Goal: Transaction & Acquisition: Book appointment/travel/reservation

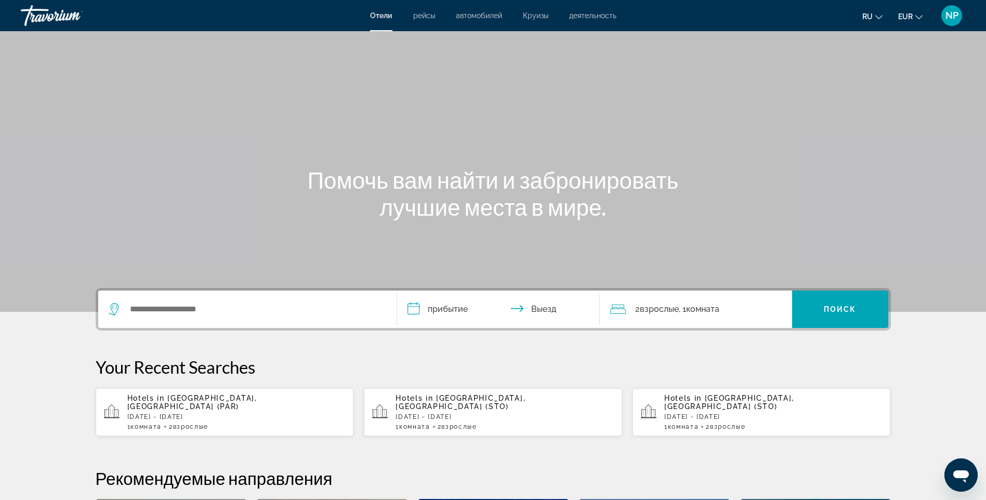
click at [951, 15] on span "NP" at bounding box center [951, 15] width 13 height 10
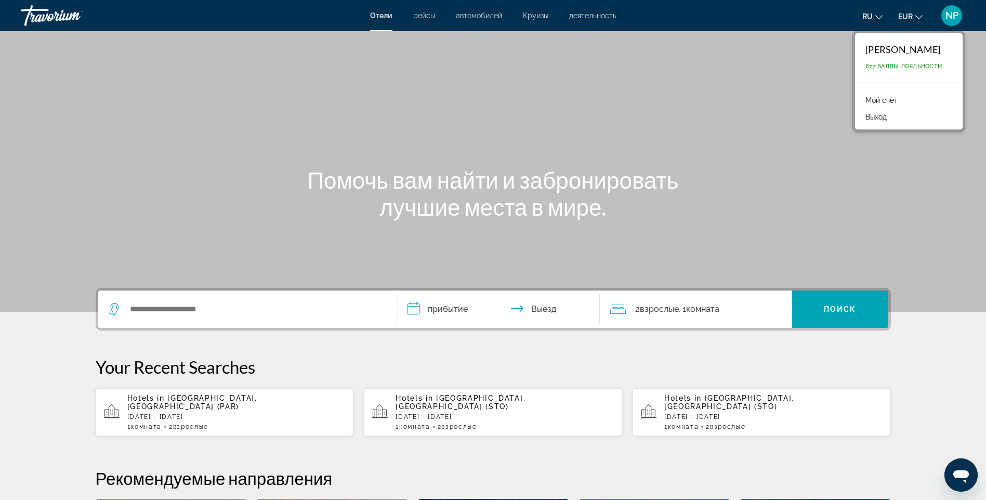
click at [880, 98] on link "Мой счет" at bounding box center [881, 101] width 43 height 14
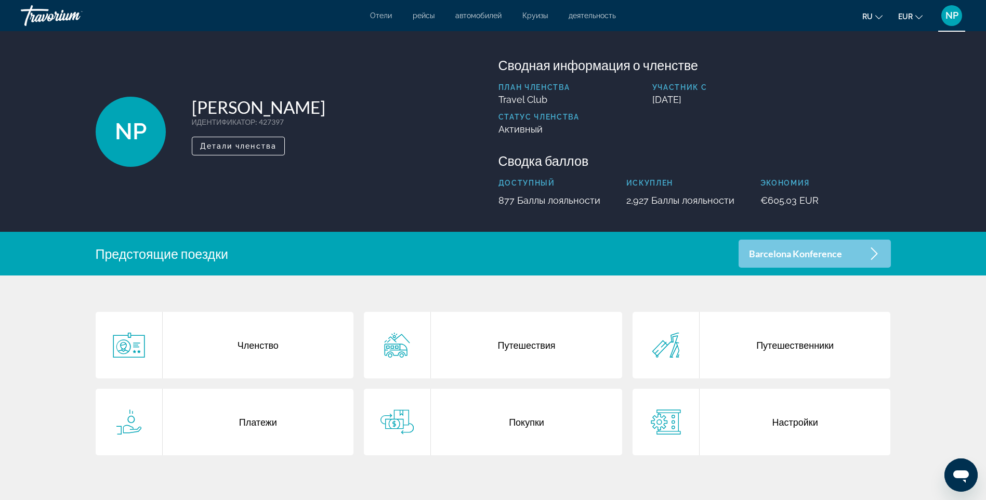
scroll to position [52, 0]
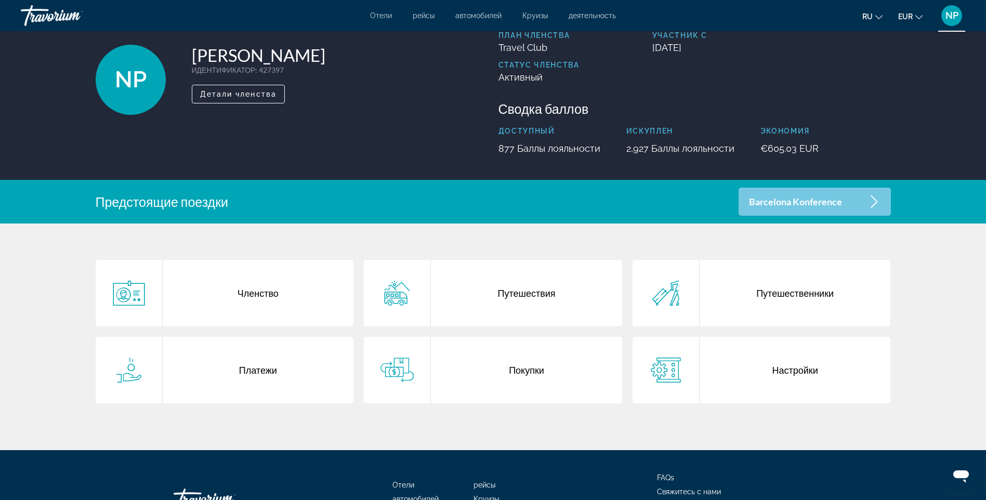
click at [556, 299] on div "Путешествия" at bounding box center [526, 293] width 191 height 67
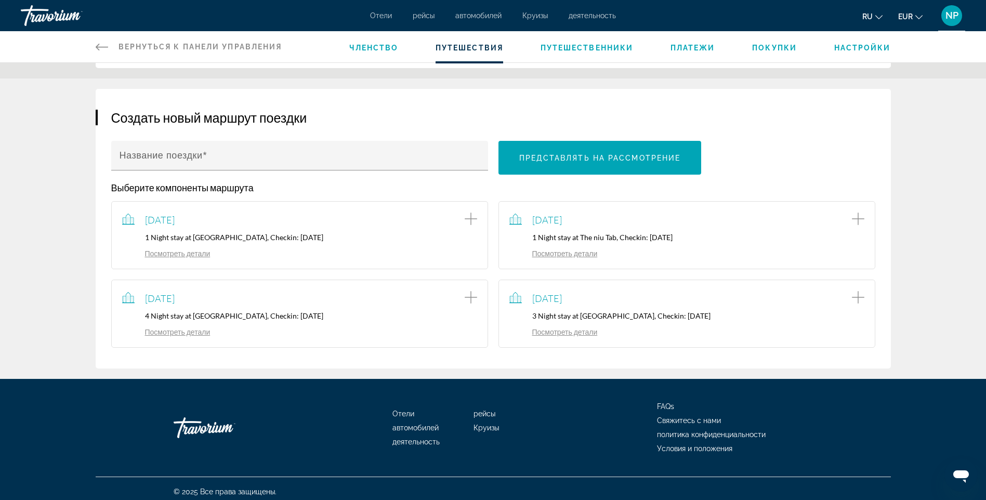
scroll to position [121, 0]
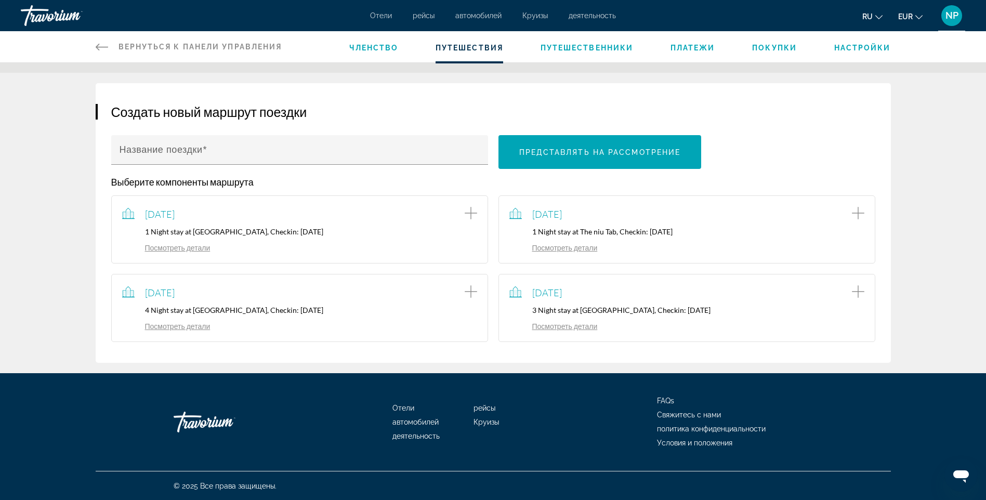
click at [856, 288] on icon "Add item to trip" at bounding box center [858, 291] width 12 height 12
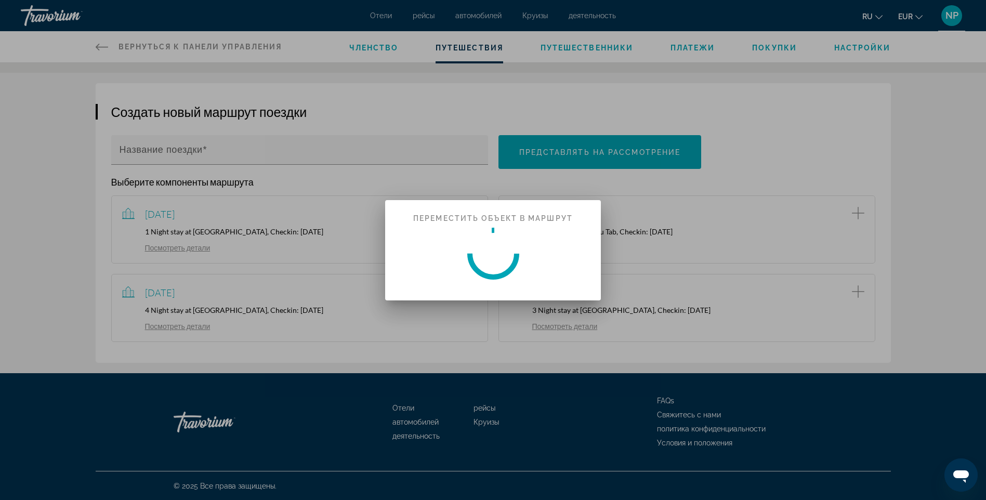
scroll to position [0, 0]
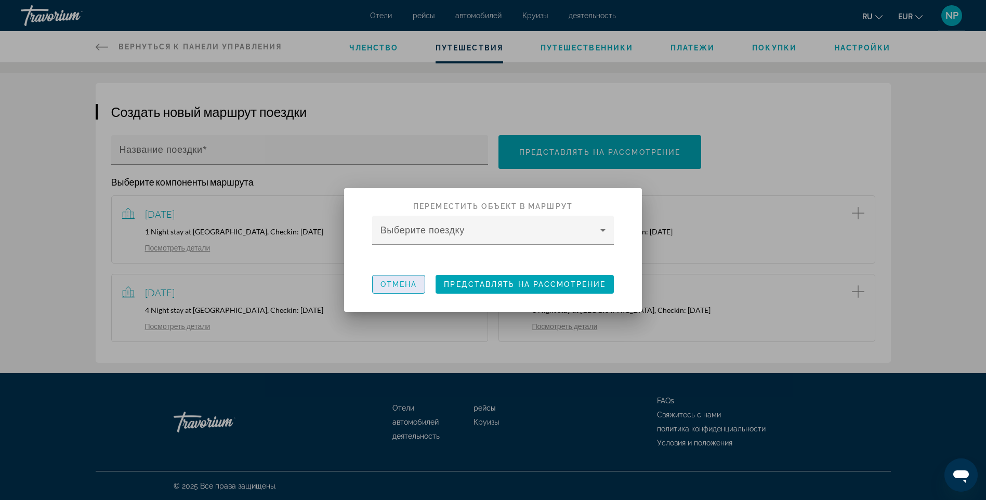
click at [413, 287] on span "Отмена" at bounding box center [398, 284] width 37 height 8
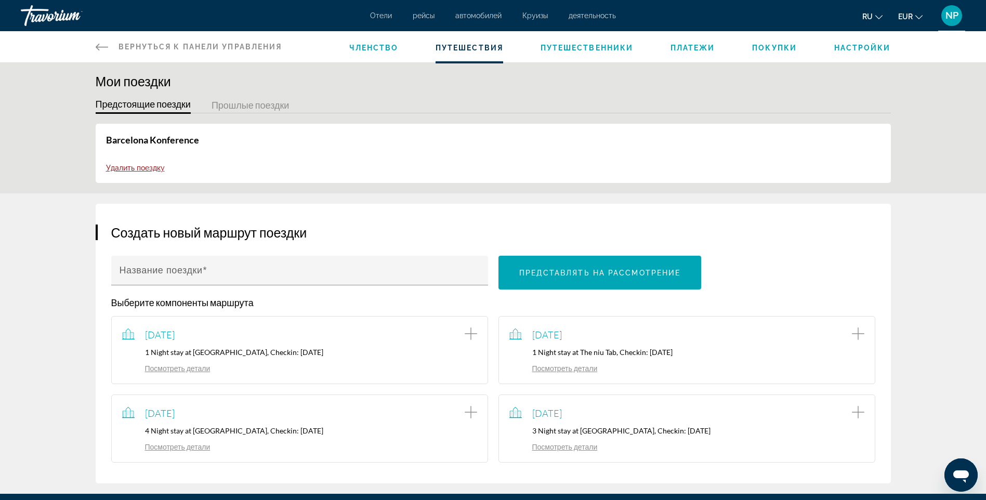
scroll to position [121, 0]
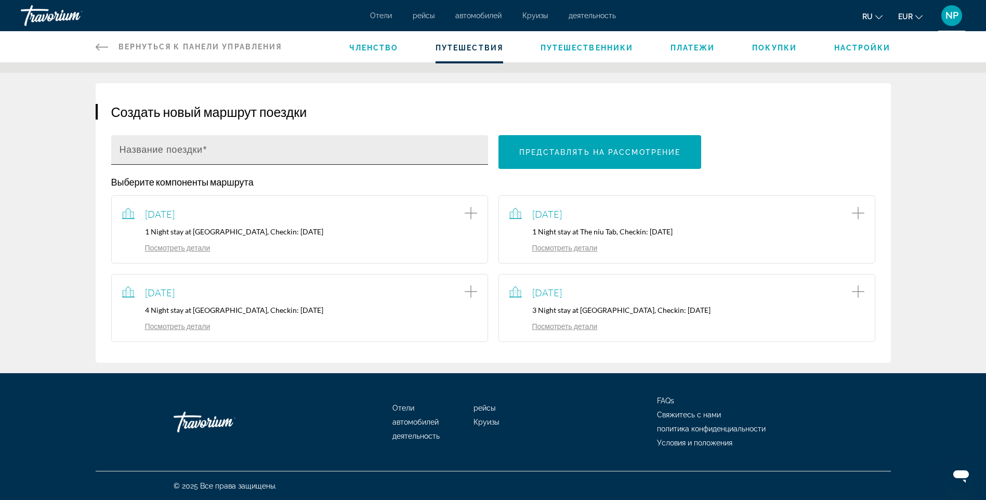
click at [249, 149] on input "Название поездки" at bounding box center [303, 154] width 366 height 12
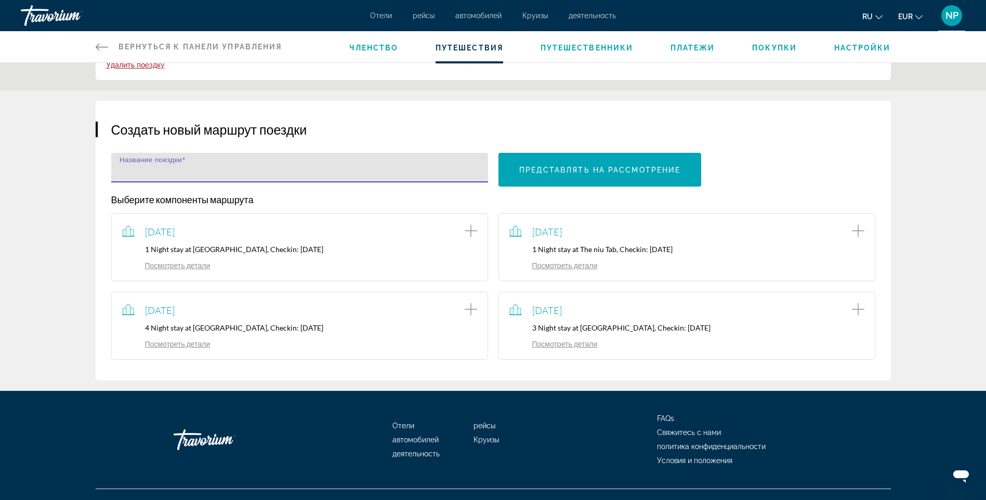
scroll to position [104, 0]
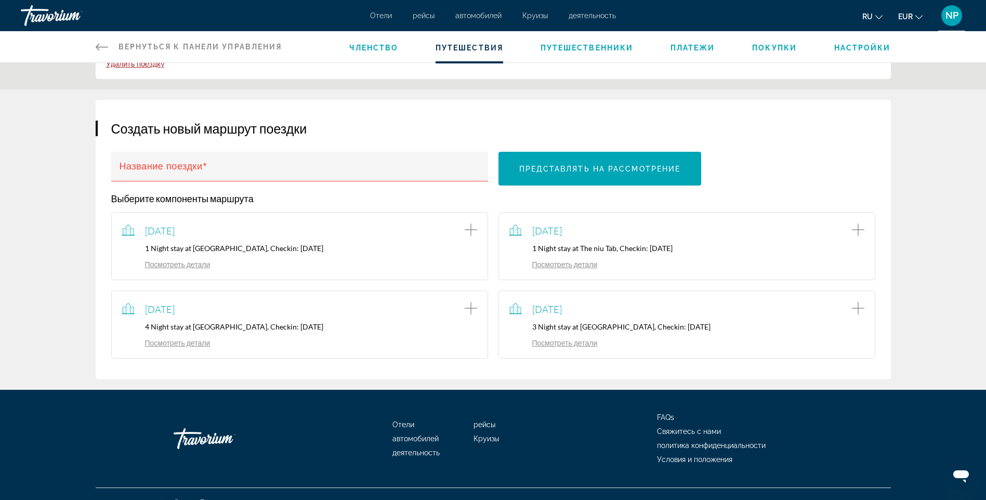
click at [470, 309] on icon "Add item to trip" at bounding box center [471, 308] width 12 height 12
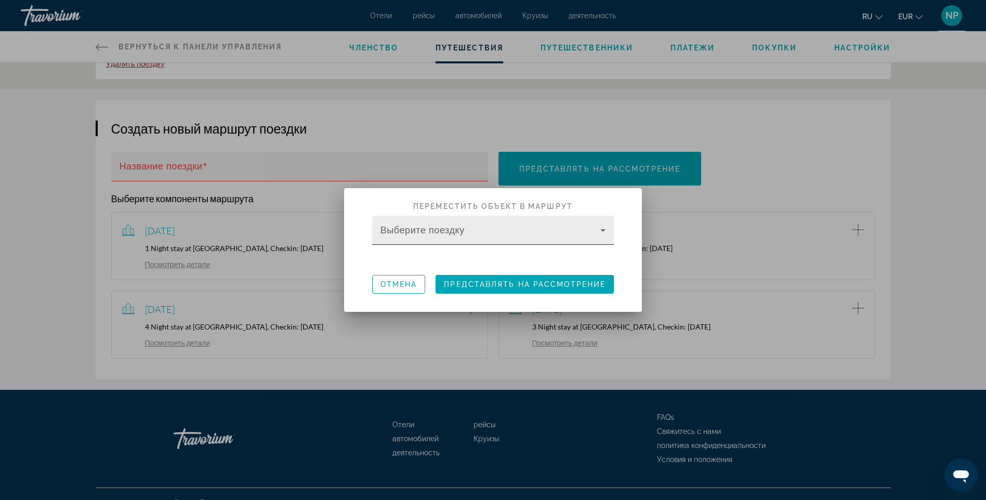
click at [602, 224] on icon at bounding box center [603, 230] width 12 height 12
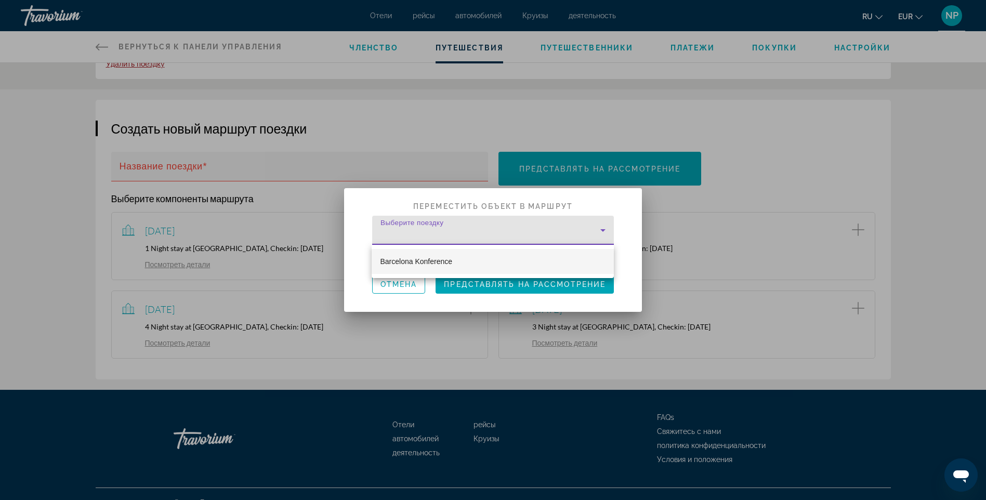
click at [457, 257] on mat-option "Barcelona Konference" at bounding box center [493, 261] width 242 height 25
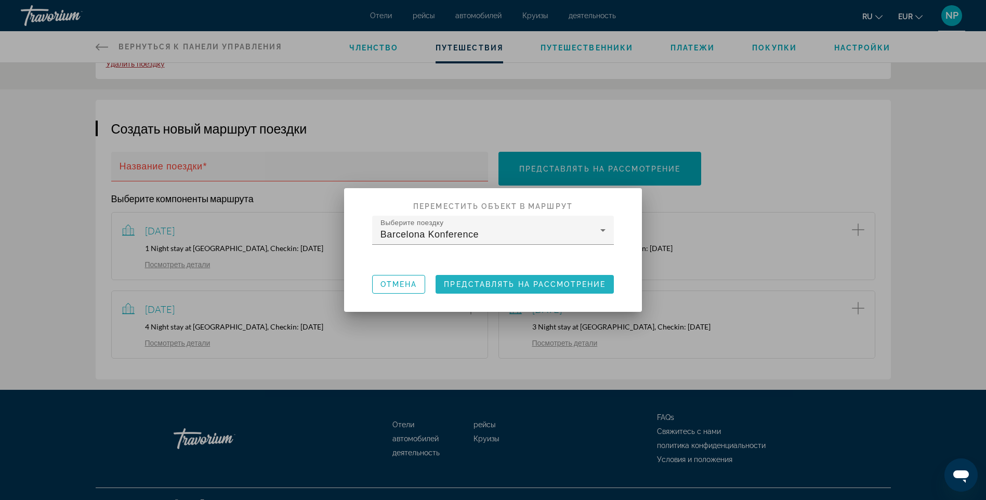
click at [530, 284] on span "Представлять на рассмотрение" at bounding box center [525, 284] width 162 height 8
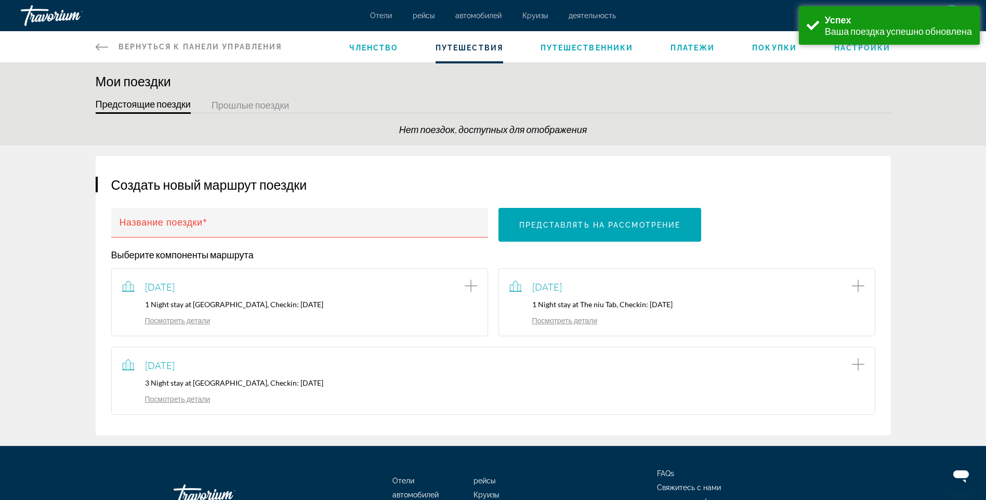
click at [269, 103] on button "Прошлые поездки" at bounding box center [250, 106] width 78 height 16
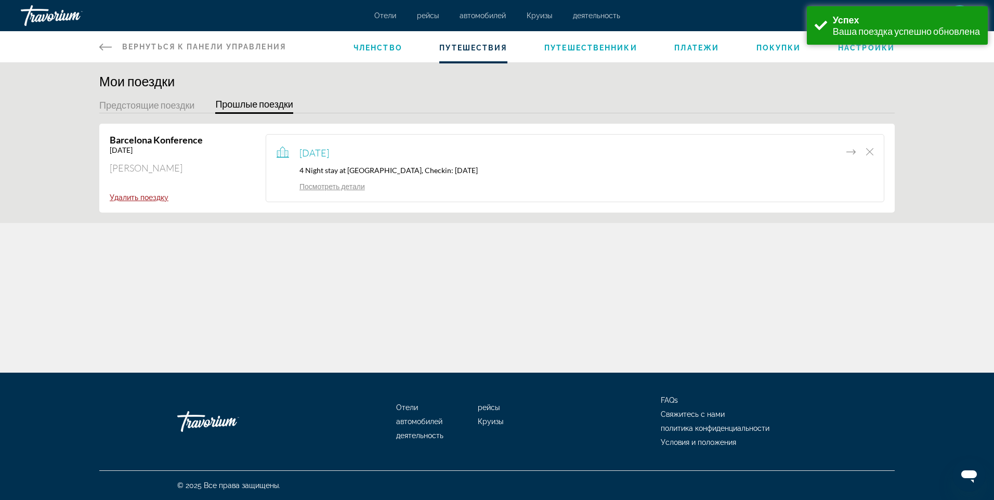
click at [144, 103] on button "Предстоящие поездки" at bounding box center [146, 106] width 95 height 16
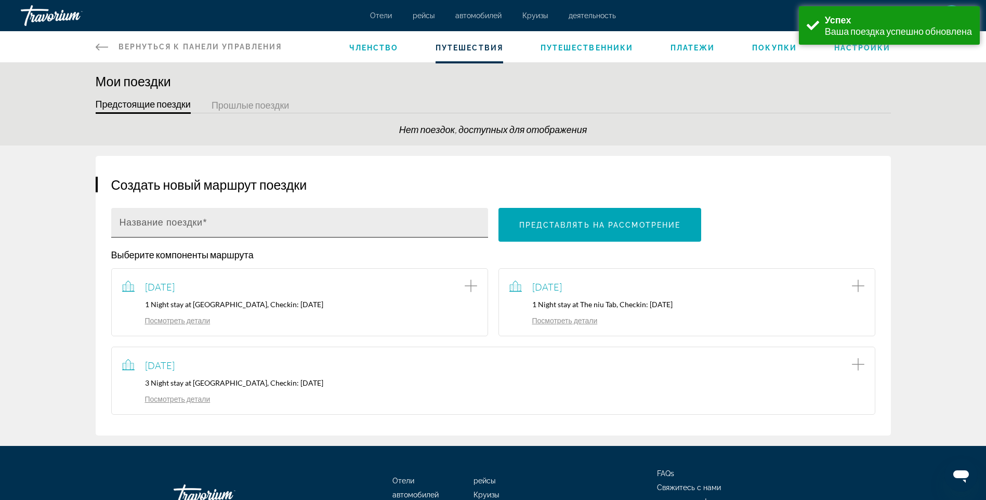
click at [299, 213] on div "Название поездки" at bounding box center [303, 223] width 366 height 30
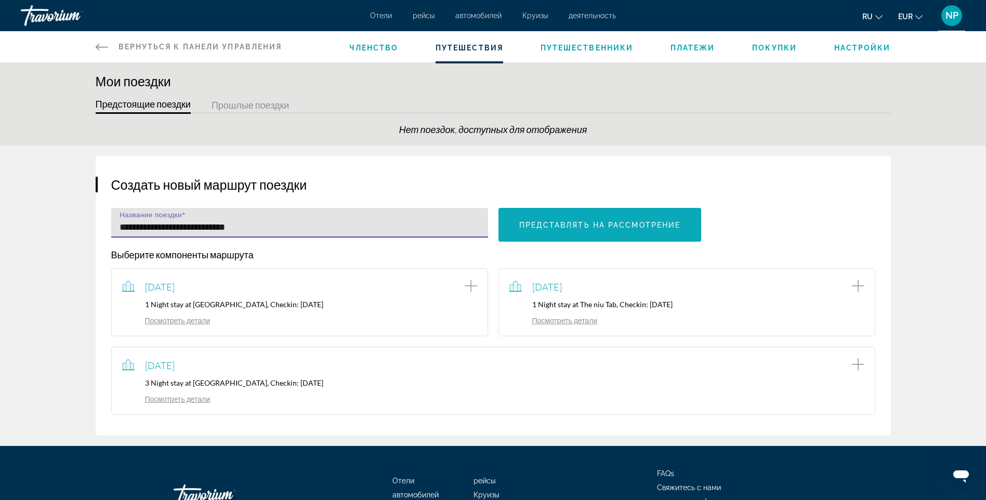
type input "**********"
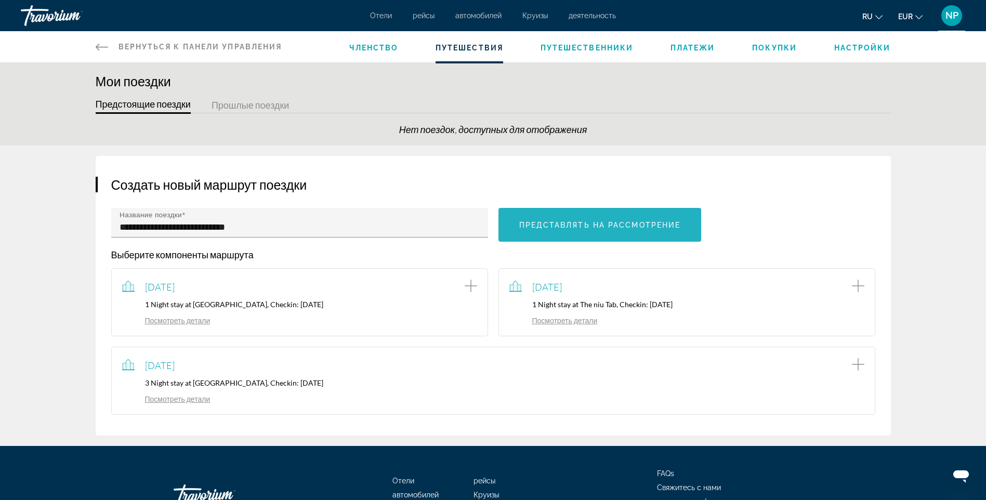
click at [634, 221] on span "Представлять на рассмотрение" at bounding box center [600, 225] width 162 height 8
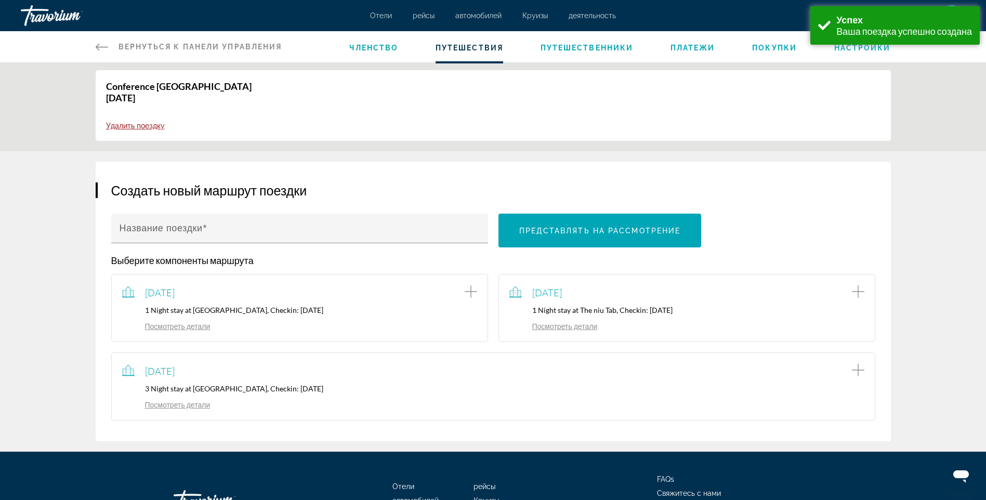
scroll to position [121, 0]
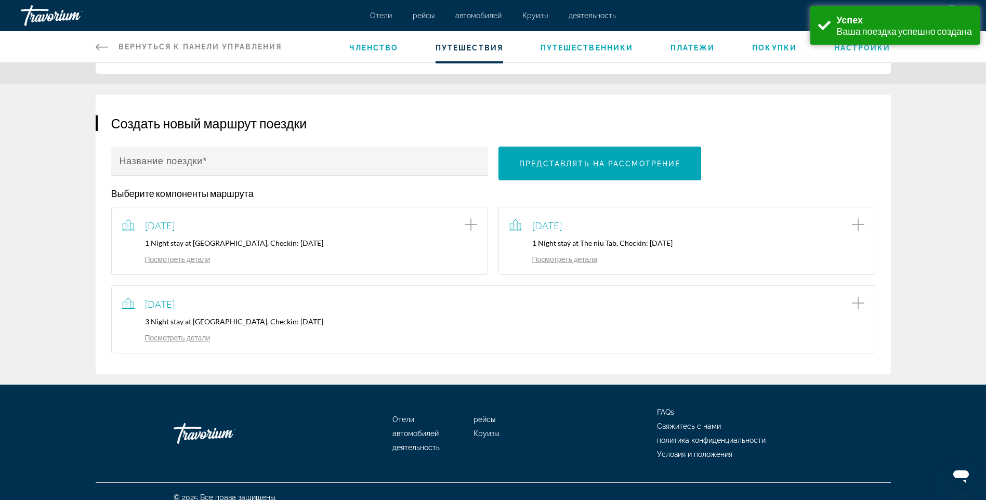
click at [182, 333] on link "Посмотреть детали" at bounding box center [166, 337] width 88 height 9
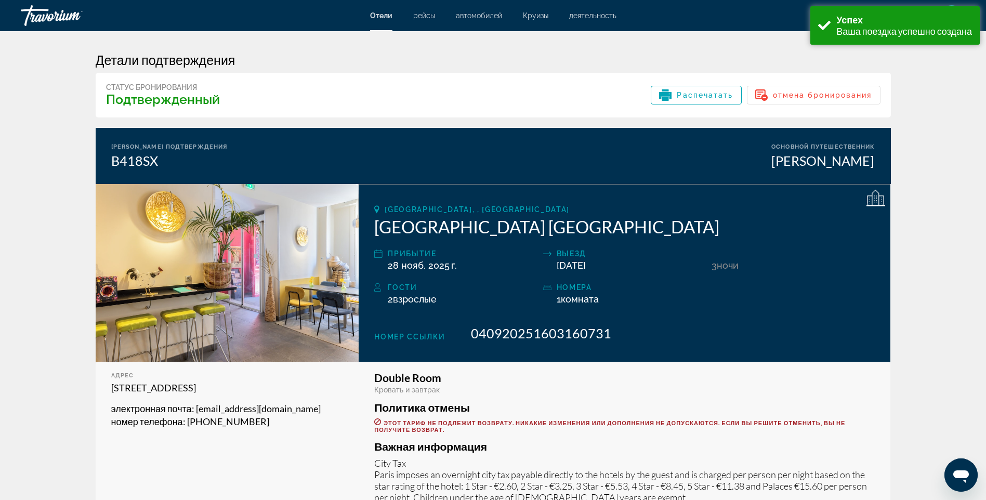
click at [936, 91] on app-hotel-booking-confirmation "Детали подтверждения Статус бронирования Подтвержденный Распечатать отмена брон…" at bounding box center [493, 323] width 986 height 585
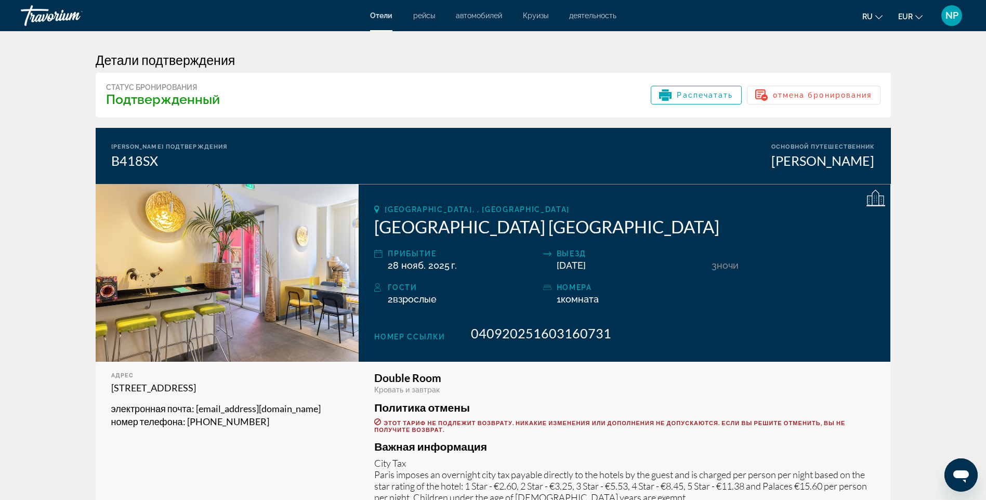
click at [669, 228] on h2 "[GEOGRAPHIC_DATA] [GEOGRAPHIC_DATA]" at bounding box center [624, 226] width 500 height 21
drag, startPoint x: 669, startPoint y: 230, endPoint x: 375, endPoint y: 233, distance: 293.6
click at [375, 233] on h2 "[GEOGRAPHIC_DATA] [GEOGRAPHIC_DATA]" at bounding box center [624, 226] width 500 height 21
click at [672, 228] on h2 "[GEOGRAPHIC_DATA] [GEOGRAPHIC_DATA]" at bounding box center [624, 226] width 500 height 21
drag, startPoint x: 667, startPoint y: 229, endPoint x: 376, endPoint y: 228, distance: 291.5
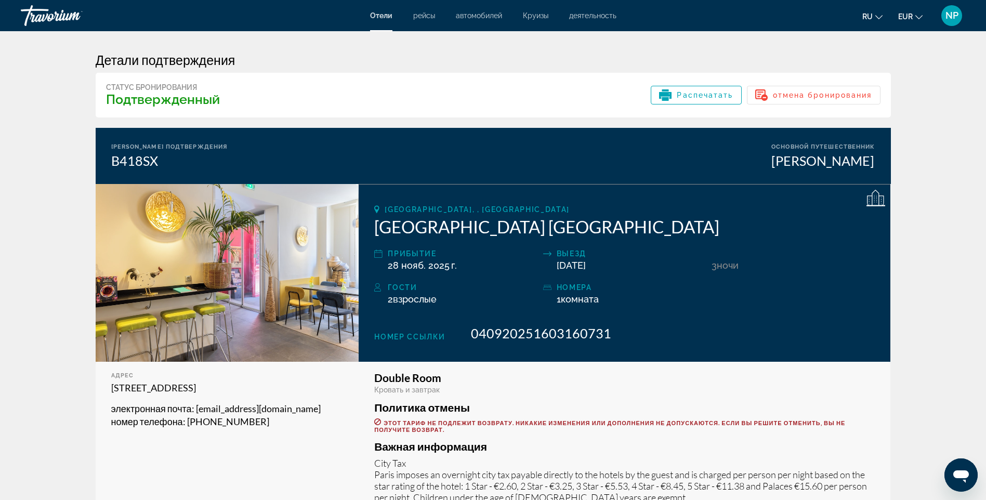
click at [376, 228] on h2 "[GEOGRAPHIC_DATA] [GEOGRAPHIC_DATA]" at bounding box center [624, 226] width 500 height 21
copy h2 "[GEOGRAPHIC_DATA] [GEOGRAPHIC_DATA]"
click at [673, 276] on div "Paris, , France Accueil Hotel Paris Pigalle Montmartre прибытие 28 нояб. 2025 г…" at bounding box center [625, 273] width 532 height 178
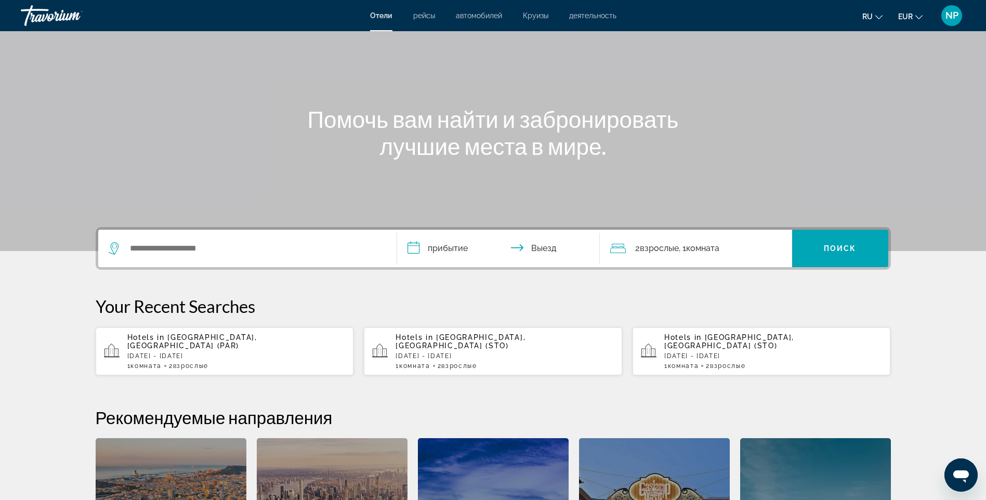
scroll to position [156, 0]
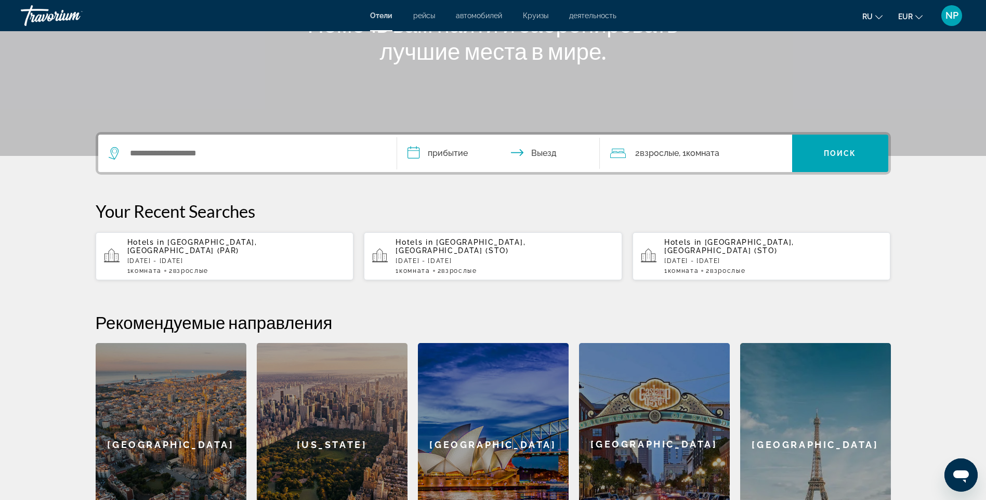
click at [215, 257] on p "[DATE] - [DATE]" at bounding box center [236, 260] width 218 height 7
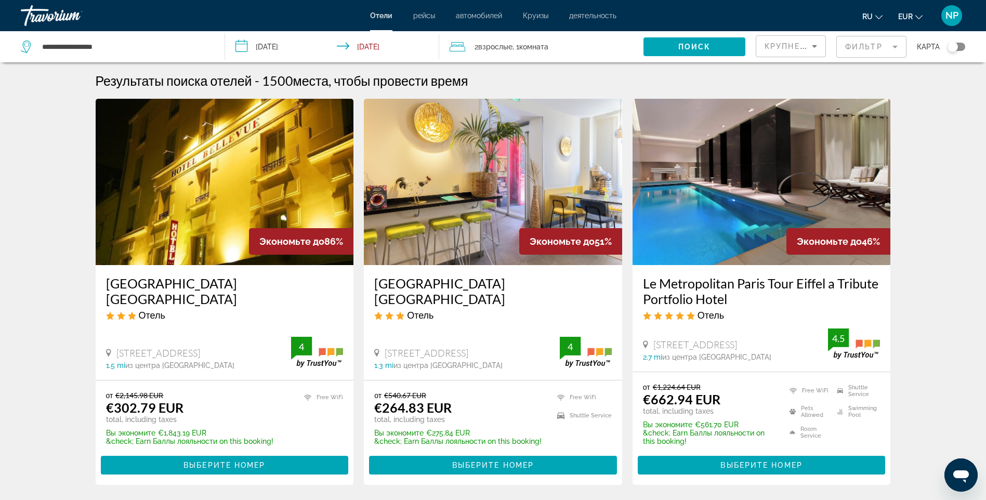
click at [487, 238] on img "Main content" at bounding box center [493, 182] width 258 height 166
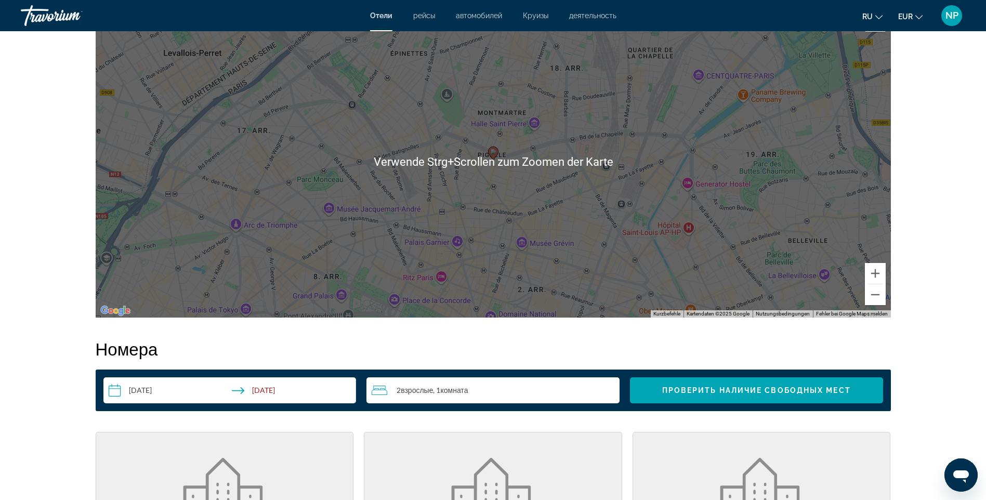
scroll to position [1195, 0]
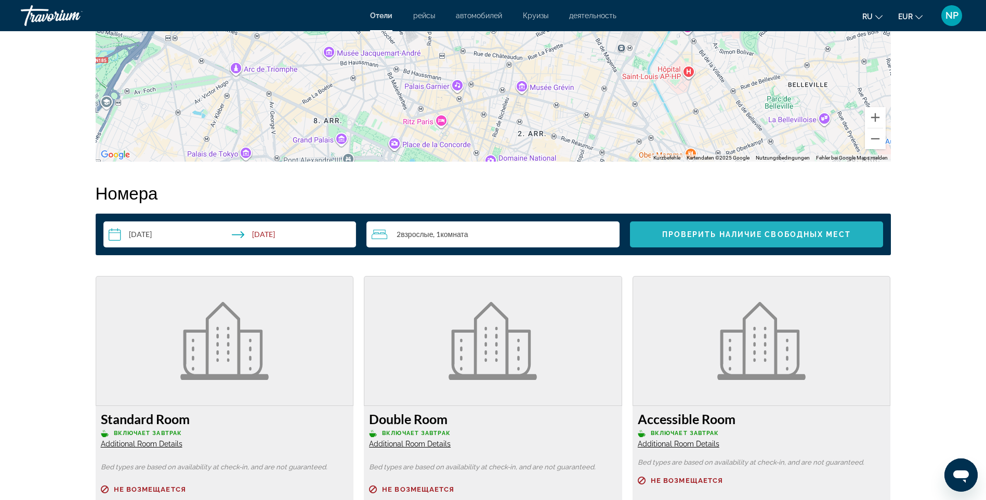
click at [758, 236] on span "Проверить наличие свободных мест" at bounding box center [756, 234] width 189 height 8
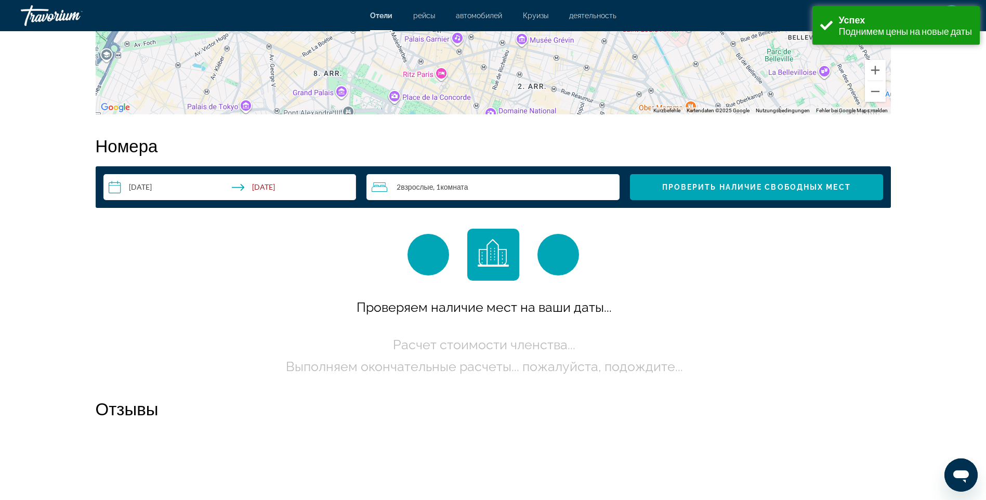
scroll to position [1315, 0]
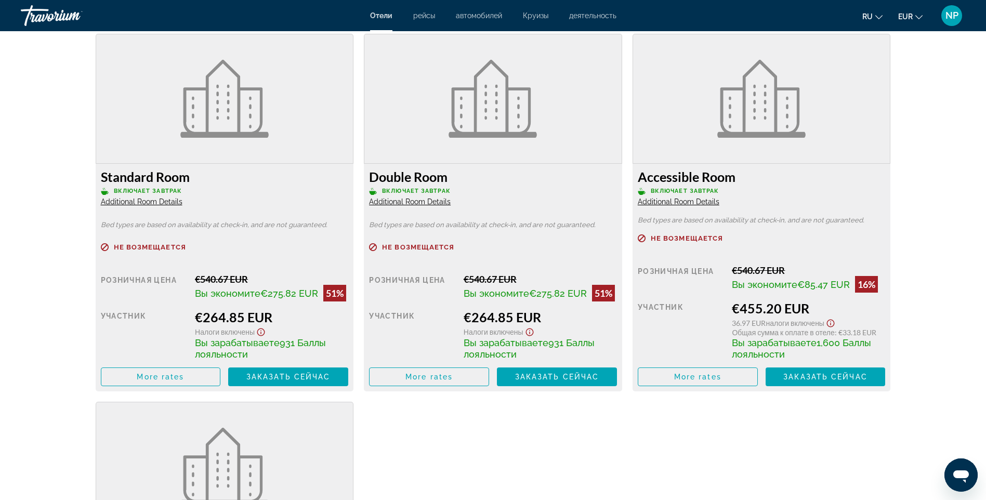
scroll to position [1455, 0]
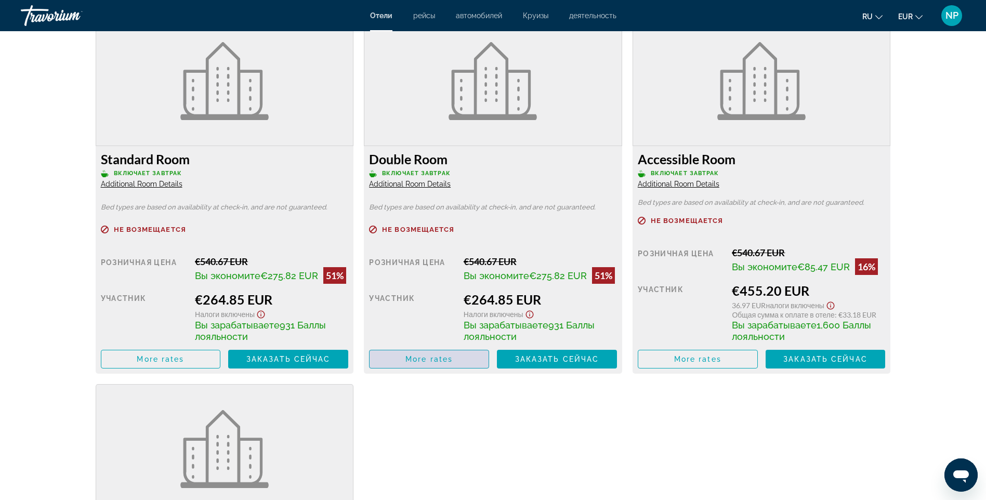
click at [441, 359] on span "More rates" at bounding box center [428, 359] width 47 height 8
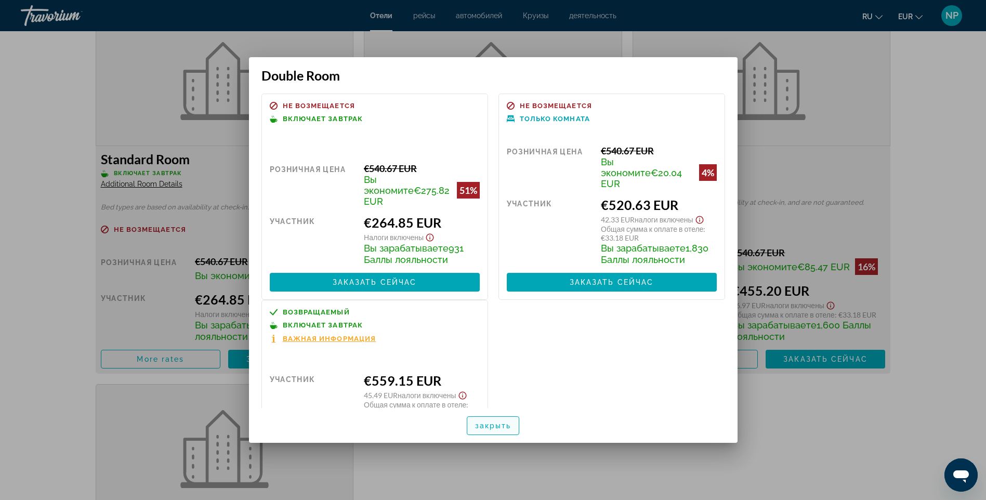
click at [495, 430] on span "button" at bounding box center [493, 425] width 52 height 25
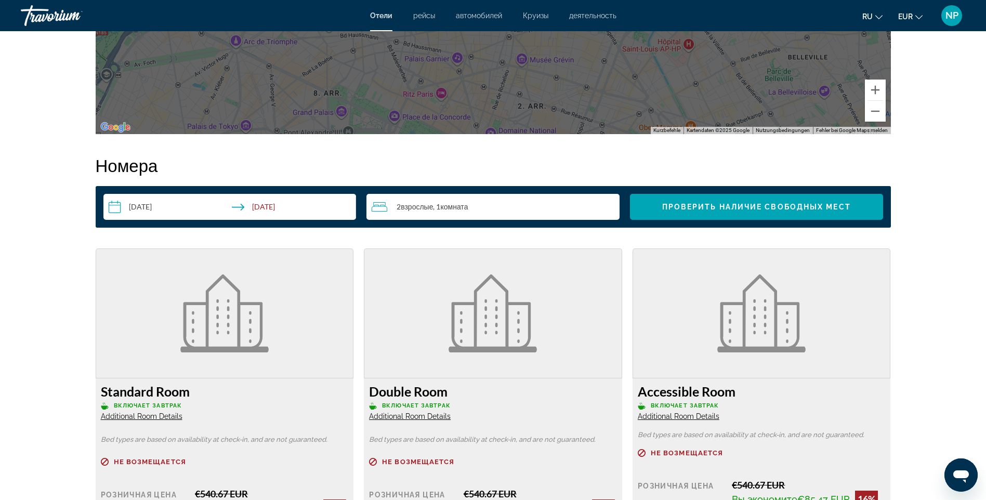
scroll to position [1247, 0]
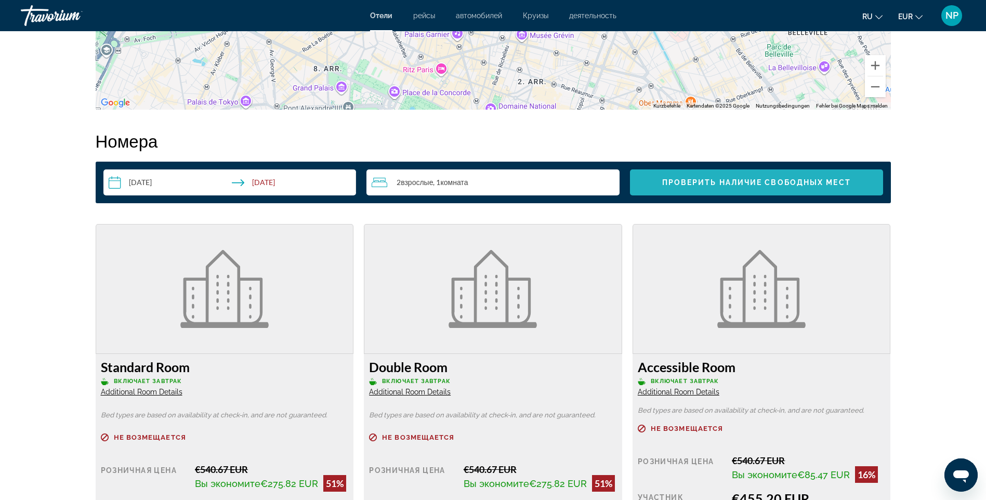
click at [765, 187] on span "Search widget" at bounding box center [756, 182] width 253 height 25
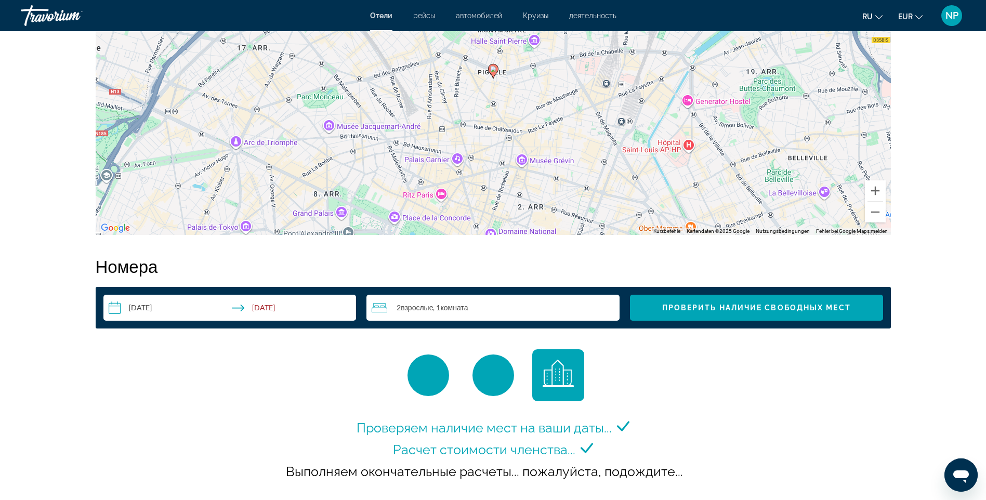
scroll to position [1114, 0]
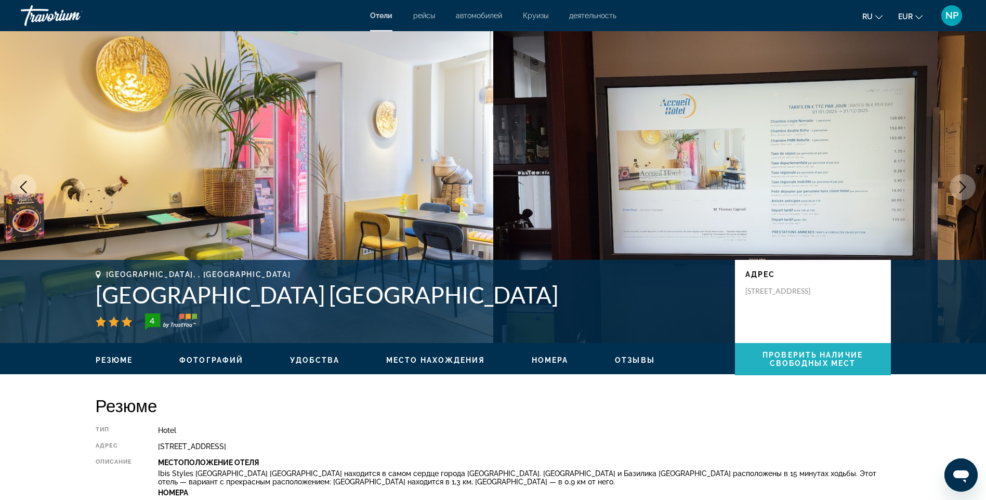
click at [823, 356] on span "Проверить наличие свободных мест" at bounding box center [812, 359] width 100 height 17
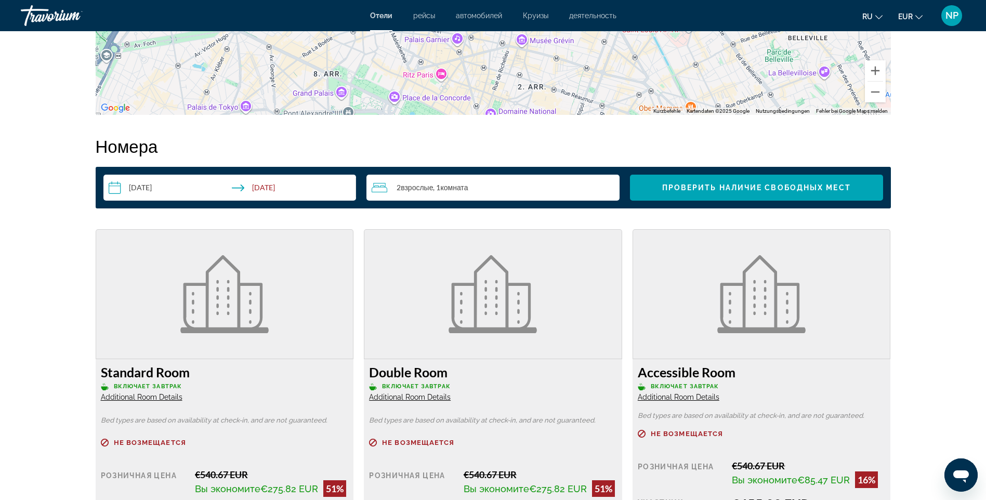
scroll to position [1315, 0]
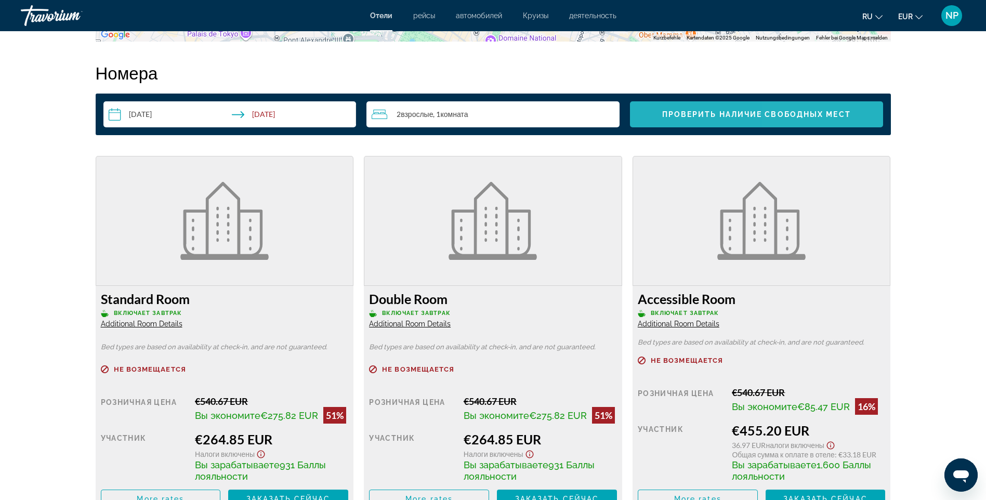
click at [830, 114] on span "Проверить наличие свободных мест" at bounding box center [756, 114] width 189 height 8
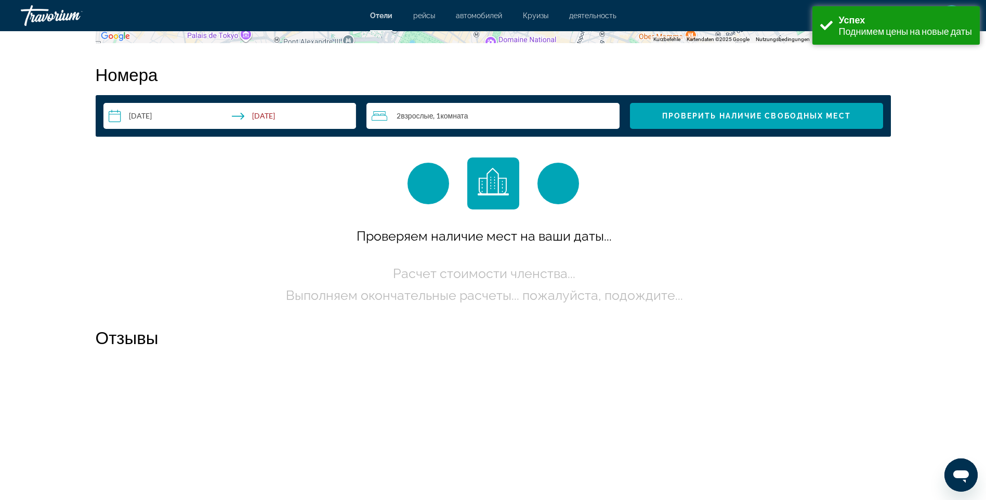
scroll to position [1315, 0]
